Goal: Task Accomplishment & Management: Manage account settings

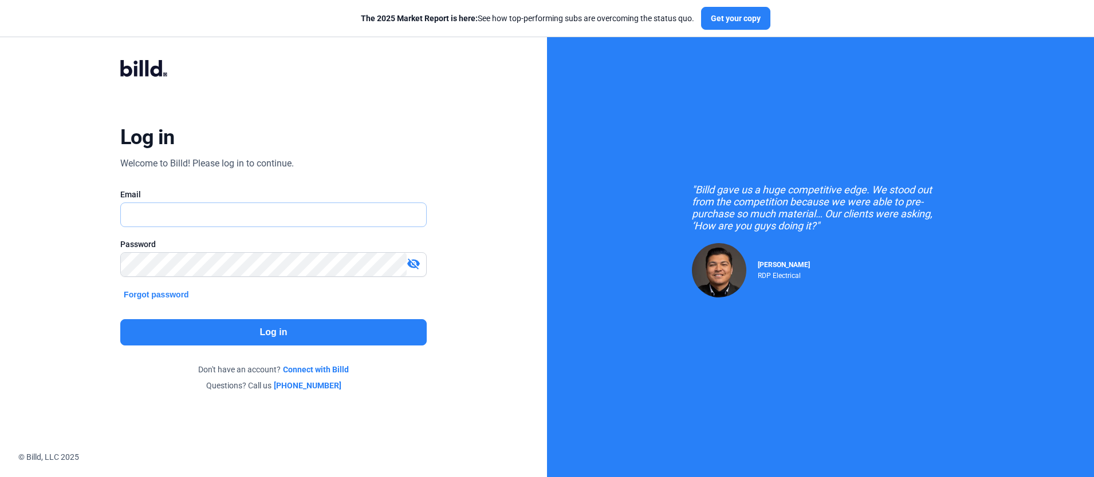
click at [309, 218] on input "text" at bounding box center [267, 214] width 293 height 23
type input "[PERSON_NAME][EMAIL_ADDRESS][DOMAIN_NAME]"
click at [306, 330] on button "Log in" at bounding box center [273, 332] width 306 height 26
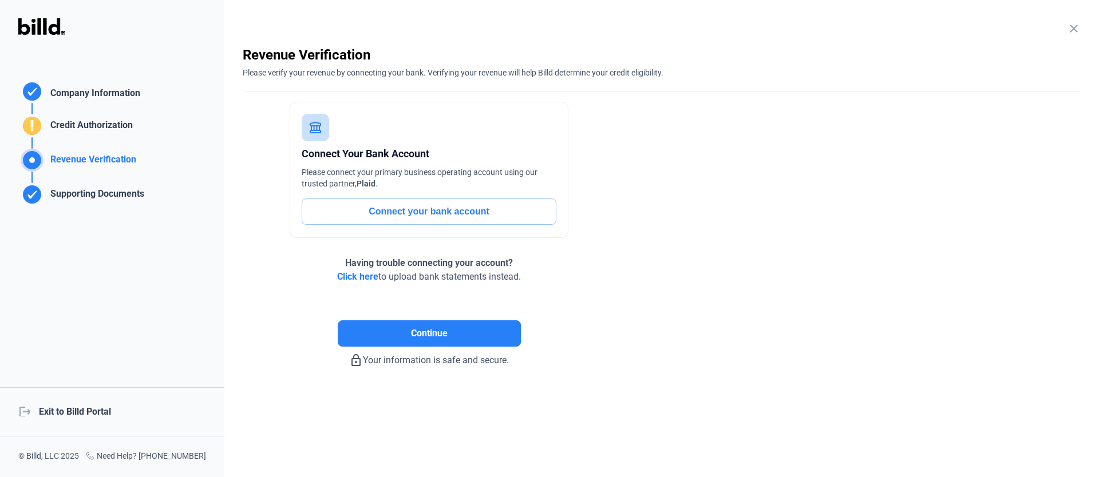
click at [100, 408] on div "logout Exit to Billd Portal" at bounding box center [112, 412] width 224 height 49
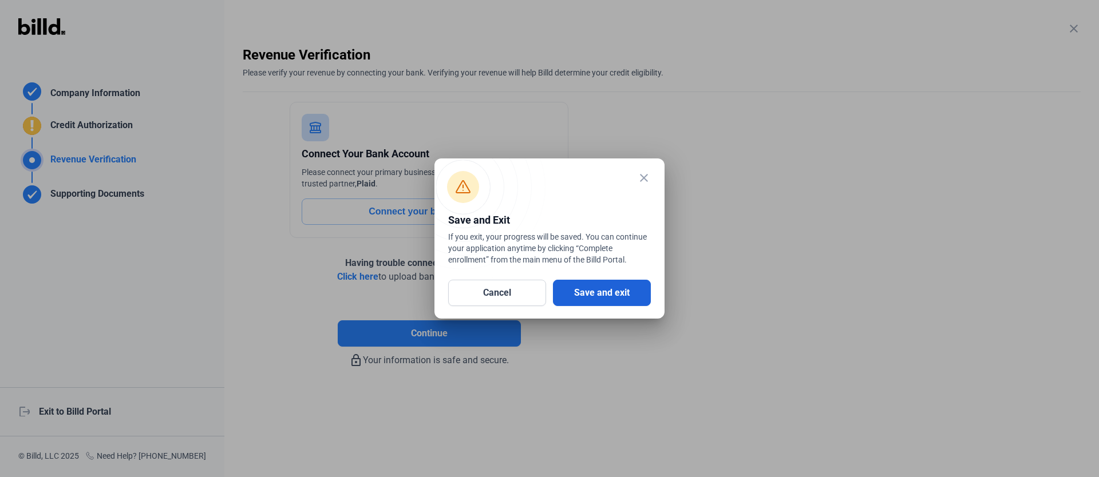
click at [597, 294] on button "Save and exit" at bounding box center [602, 293] width 98 height 26
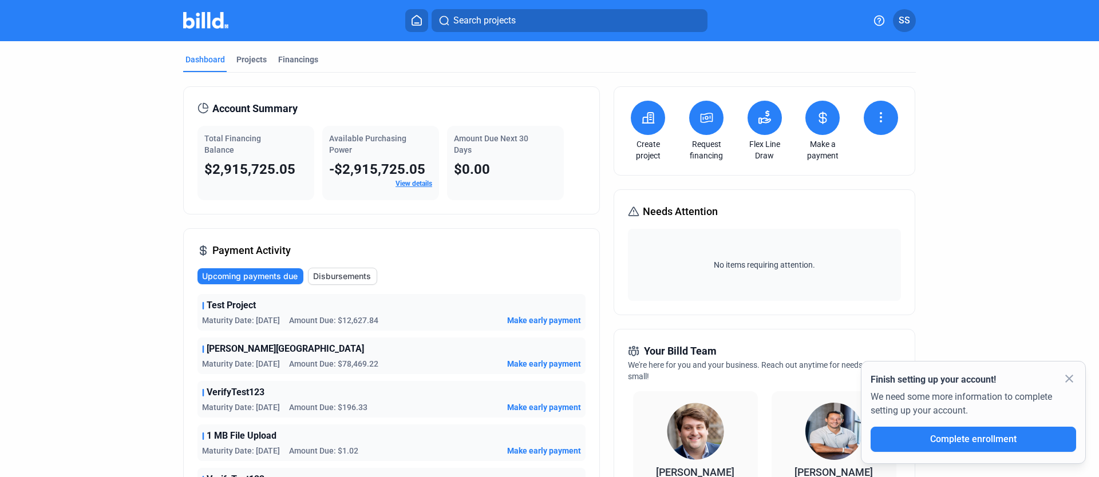
click at [767, 121] on icon at bounding box center [765, 118] width 14 height 14
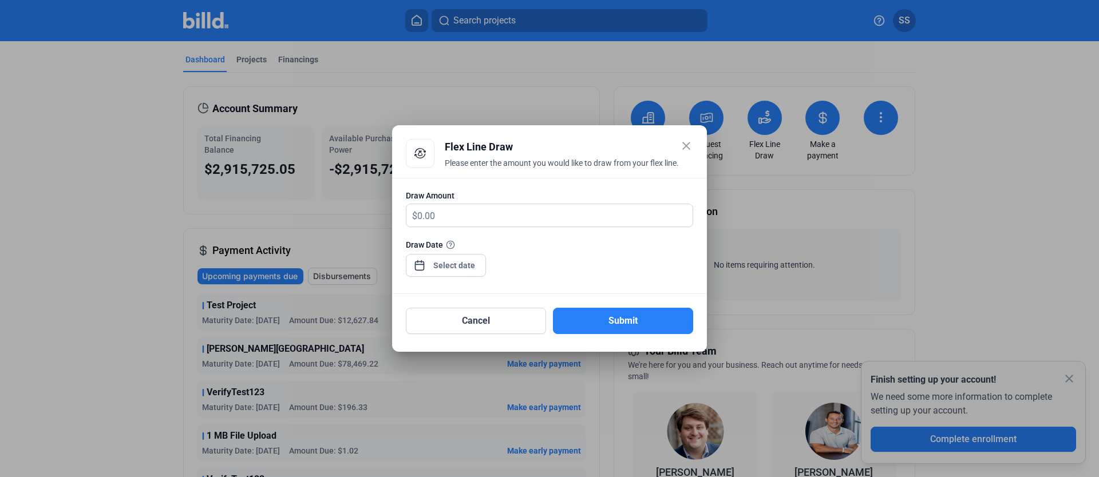
click at [688, 145] on mat-icon "close" at bounding box center [687, 146] width 14 height 14
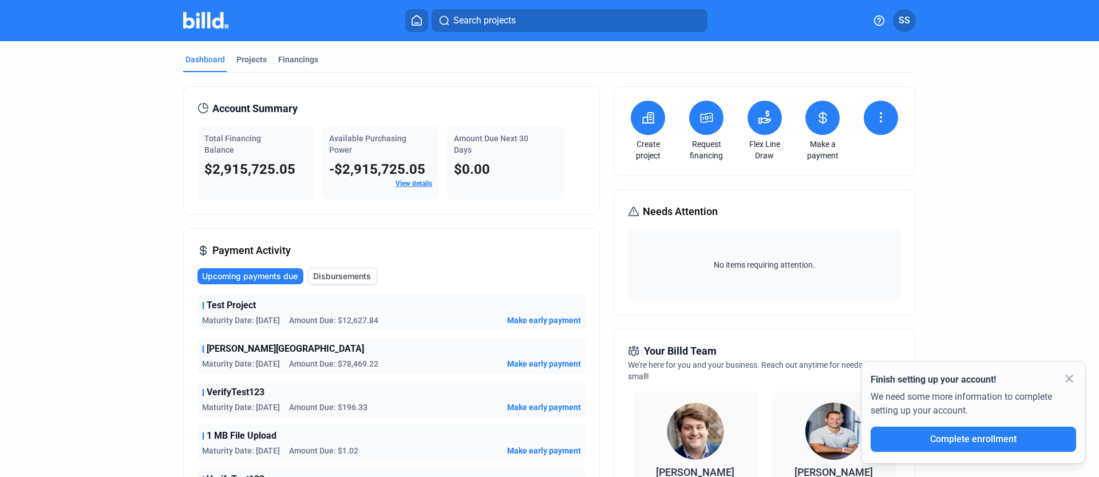
click at [885, 119] on button at bounding box center [881, 118] width 34 height 34
click at [1017, 188] on div at bounding box center [549, 238] width 1099 height 477
